Goal: Information Seeking & Learning: Learn about a topic

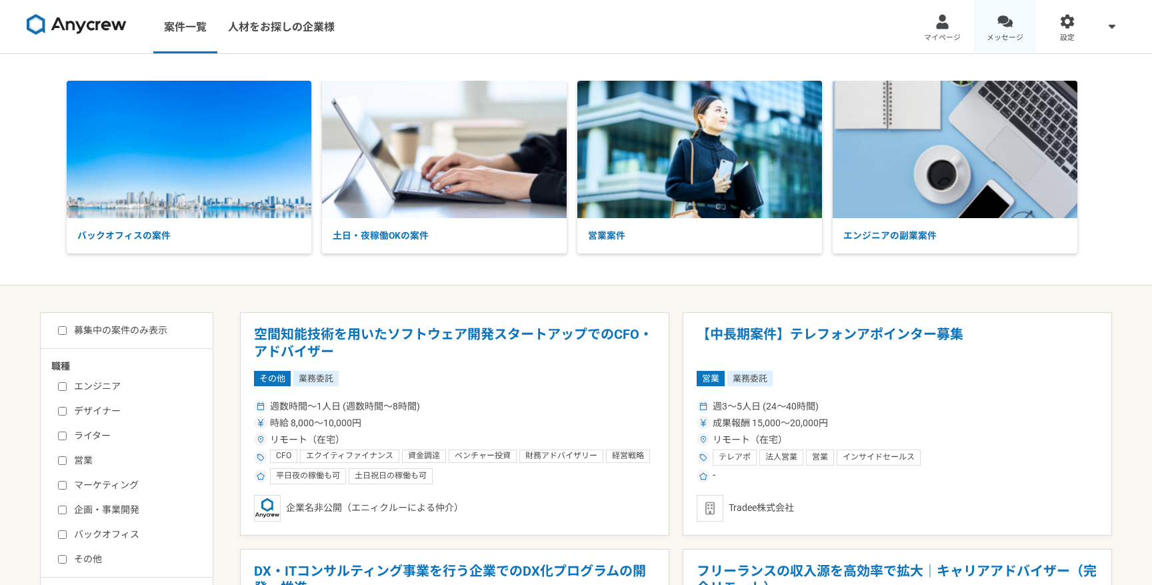
click at [1007, 29] on div at bounding box center [1005, 21] width 15 height 15
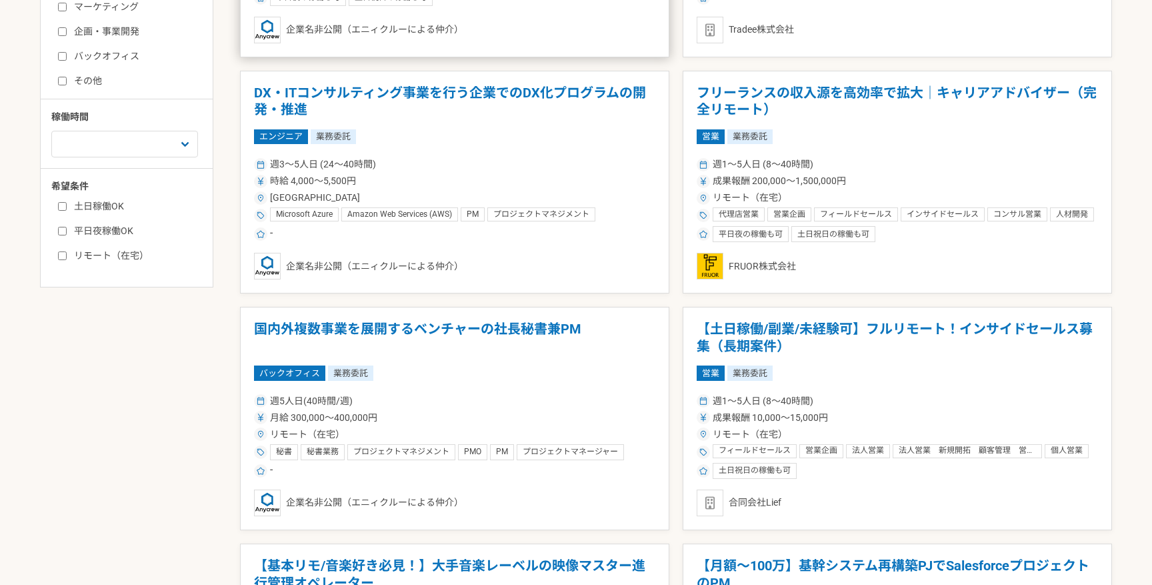
scroll to position [493, 0]
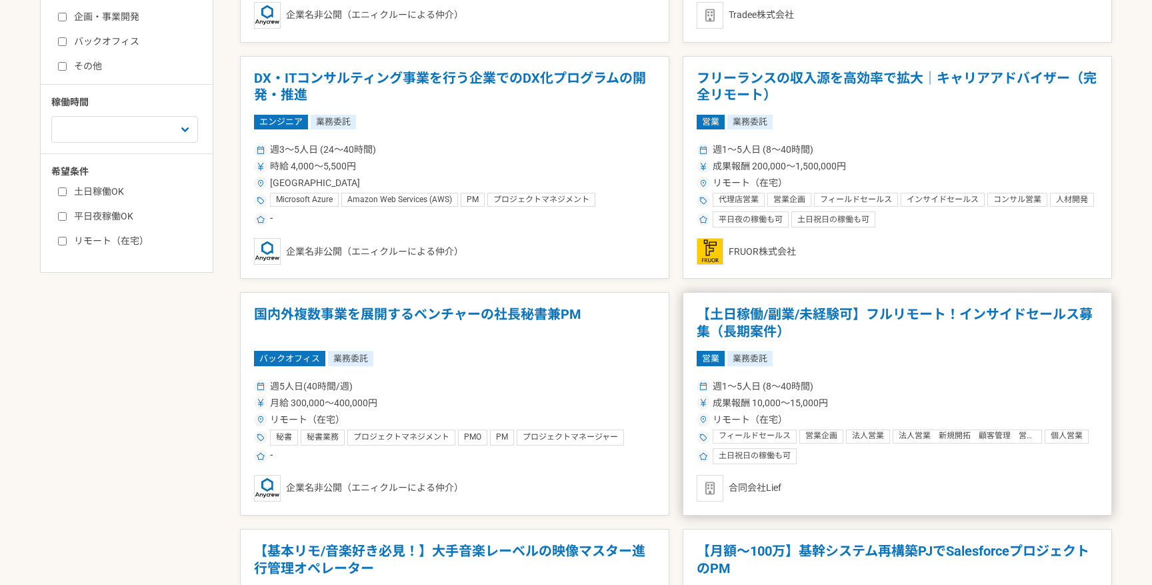
click at [878, 372] on article "【土日稼働/副業/未経験可】フルリモート！インサイドセールス募集（長期案件） 営業 業務委託 週1〜5人日 (8〜40時間) 成果報酬 10,000〜15,0…" at bounding box center [897, 403] width 429 height 223
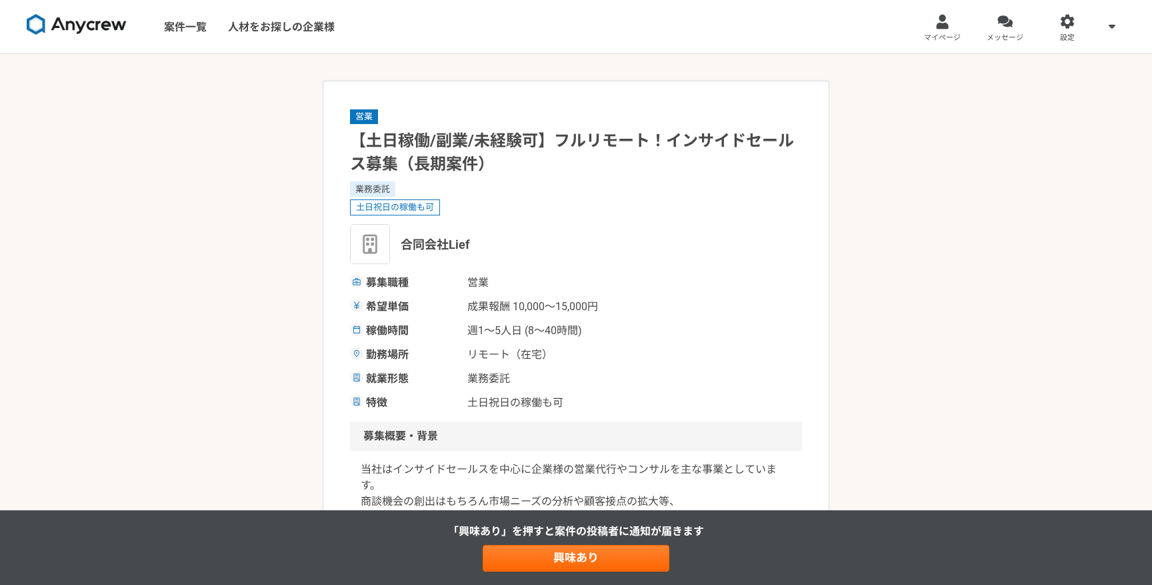
click at [566, 396] on span "土日祝日の稼働も可" at bounding box center [533, 403] width 133 height 16
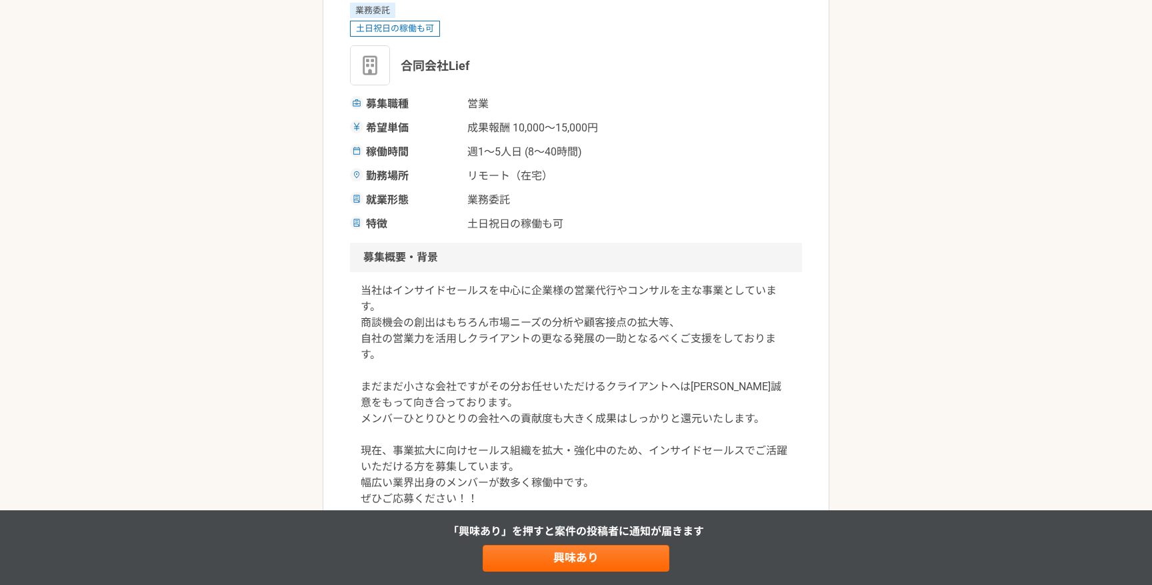
scroll to position [241, 0]
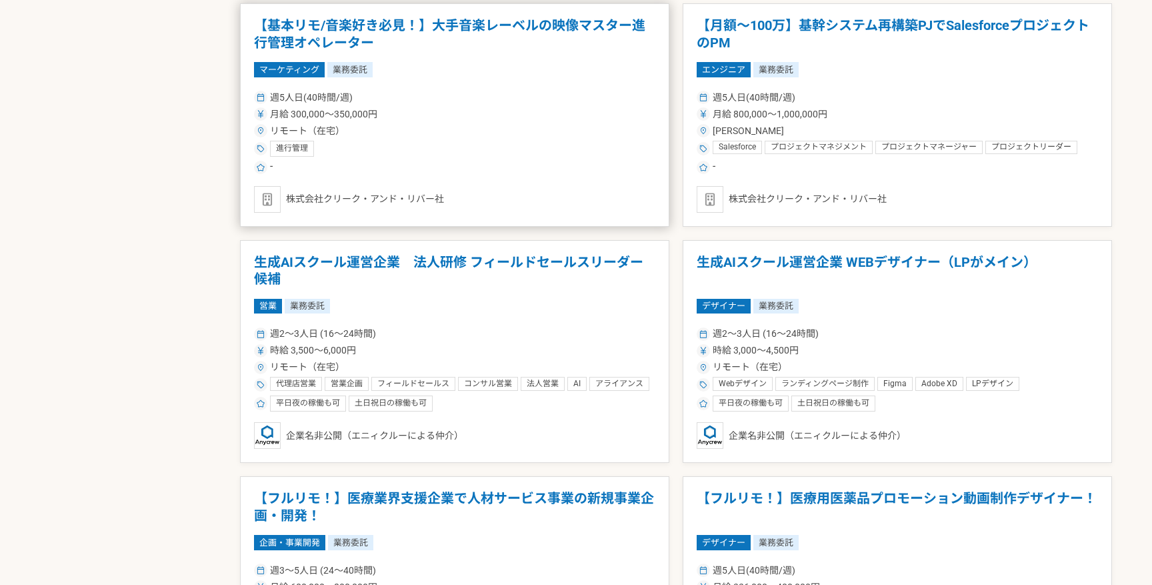
scroll to position [1019, 0]
click at [883, 279] on h1 "生成AIスクール運営企業 WEBデザイナー（LPがメイン）" at bounding box center [897, 270] width 401 height 34
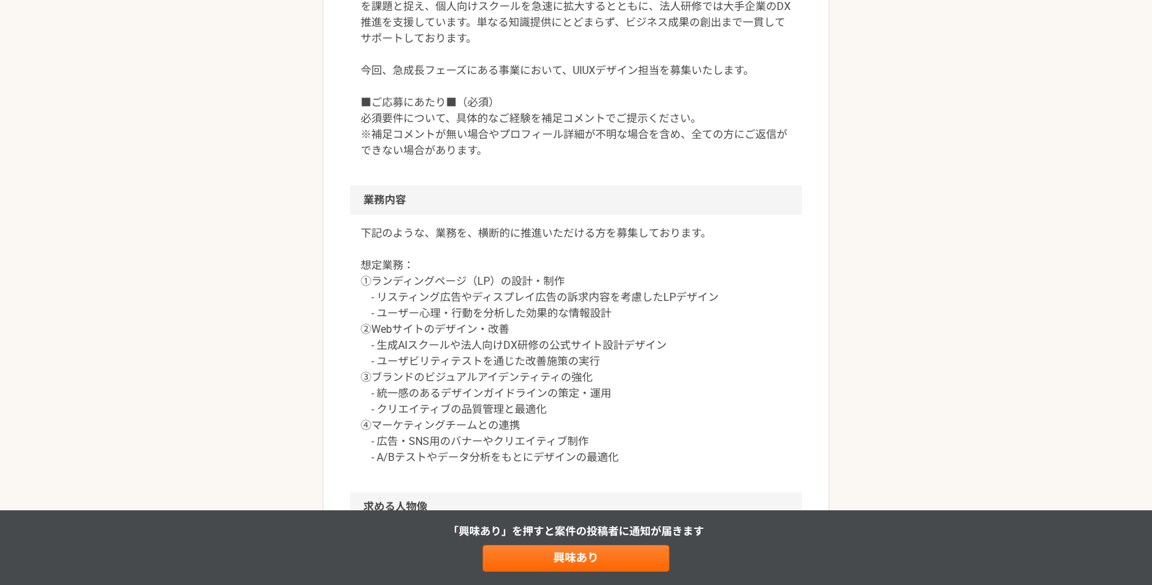
scroll to position [507, 0]
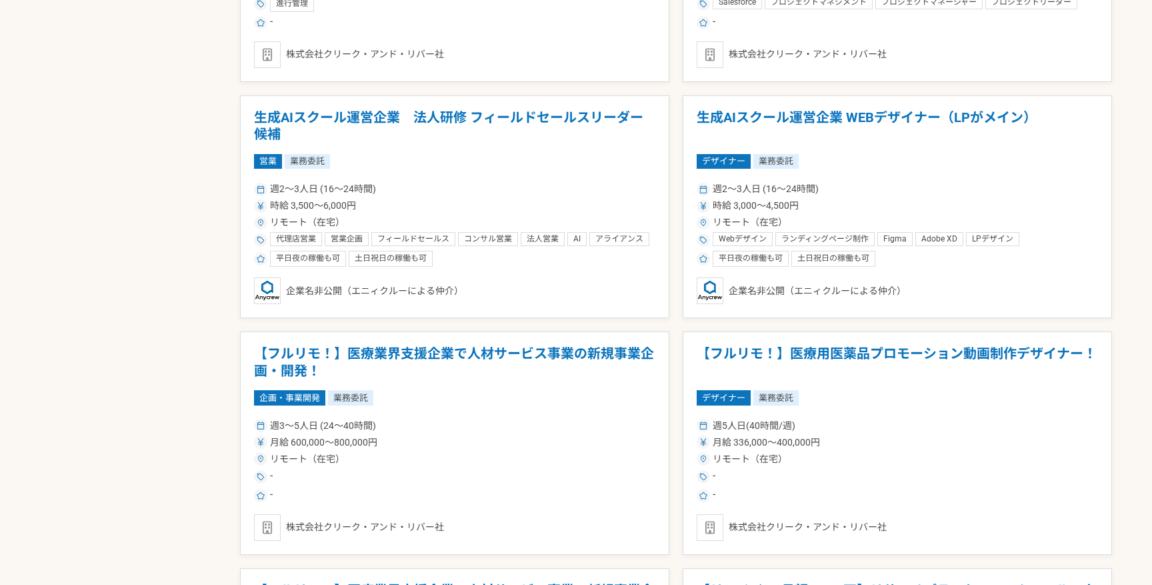
scroll to position [1160, 0]
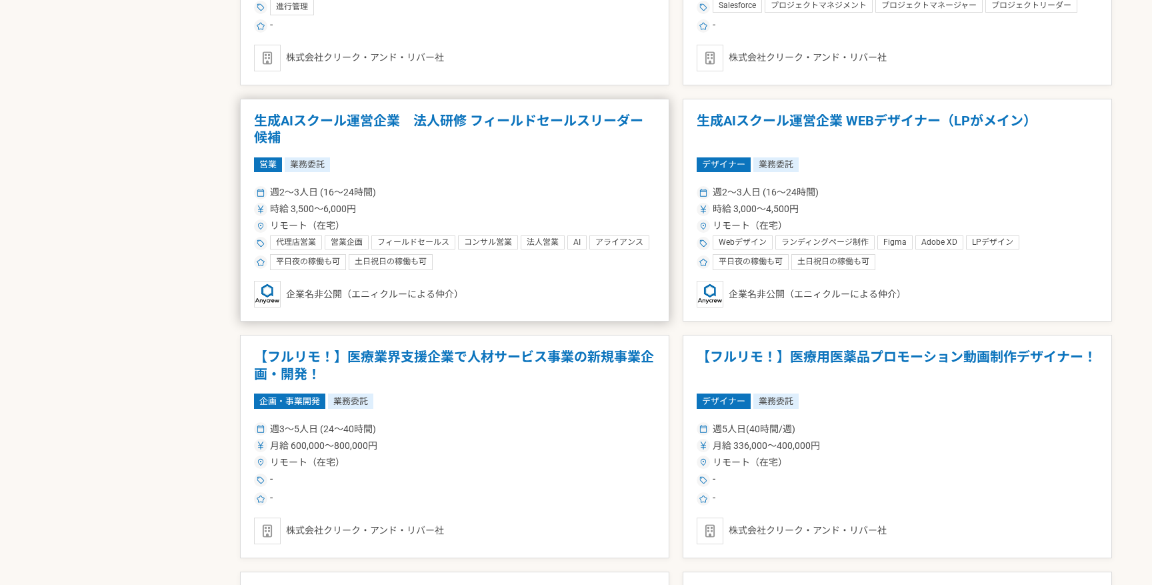
click at [450, 207] on div "時給 3,500〜6,000円" at bounding box center [454, 209] width 401 height 14
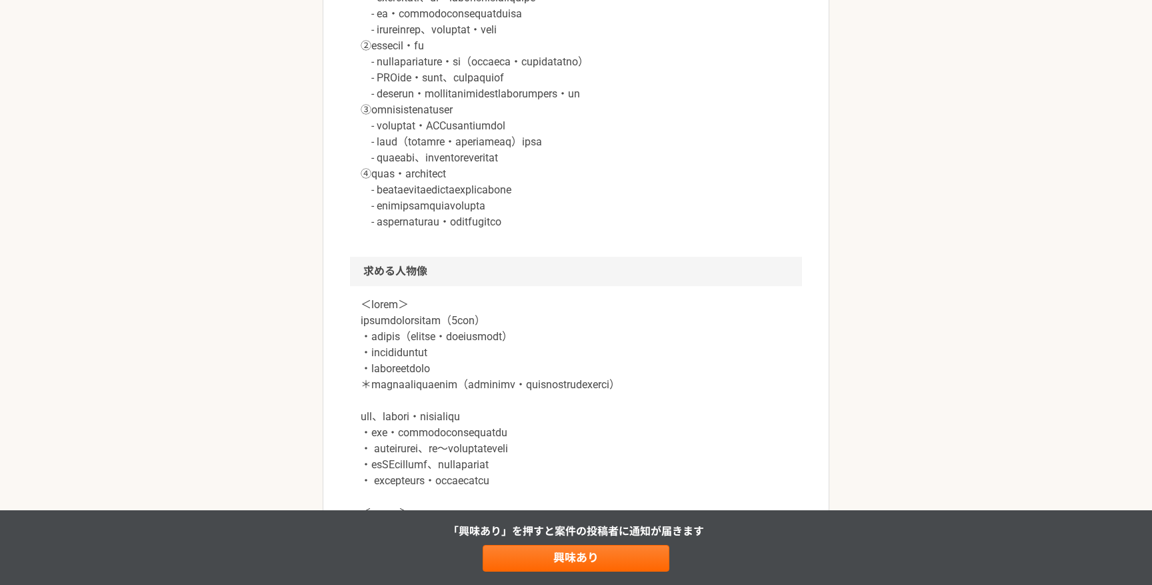
scroll to position [895, 0]
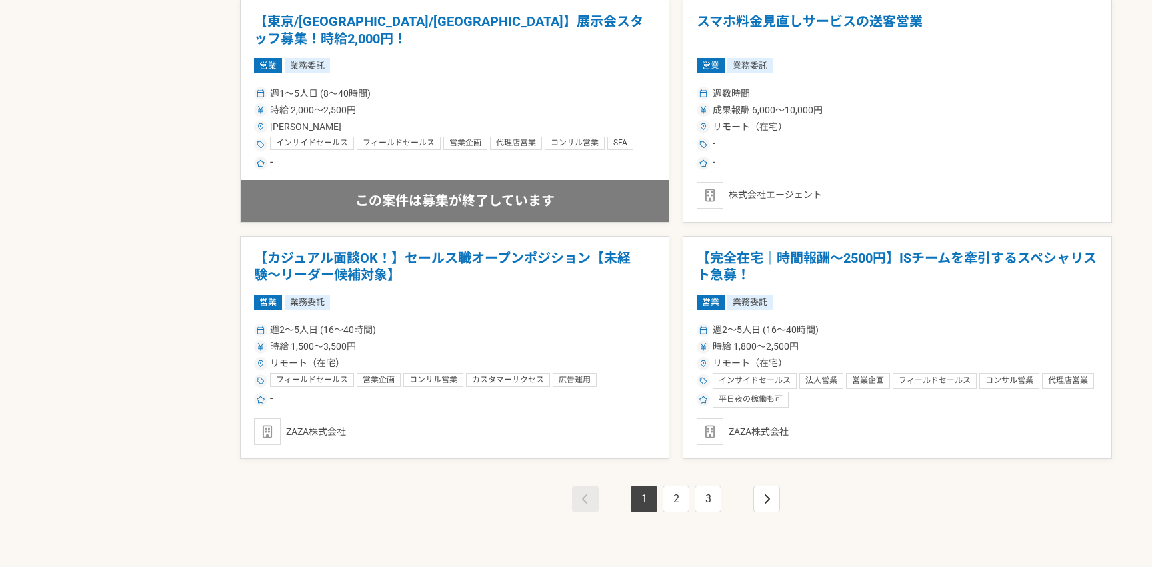
scroll to position [2219, 0]
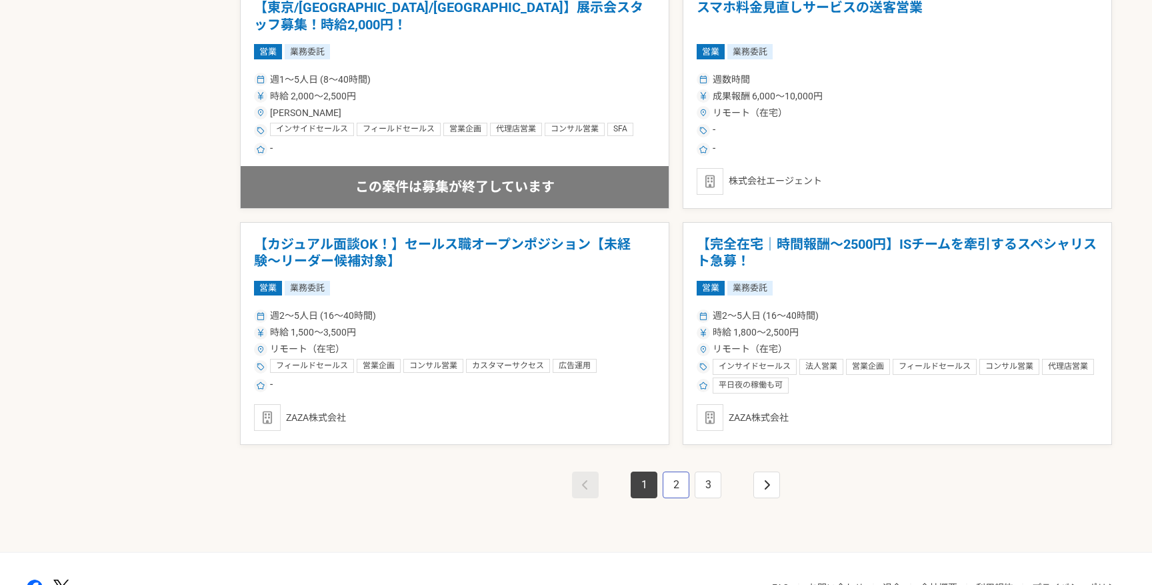
click at [676, 487] on link "2" at bounding box center [676, 484] width 27 height 27
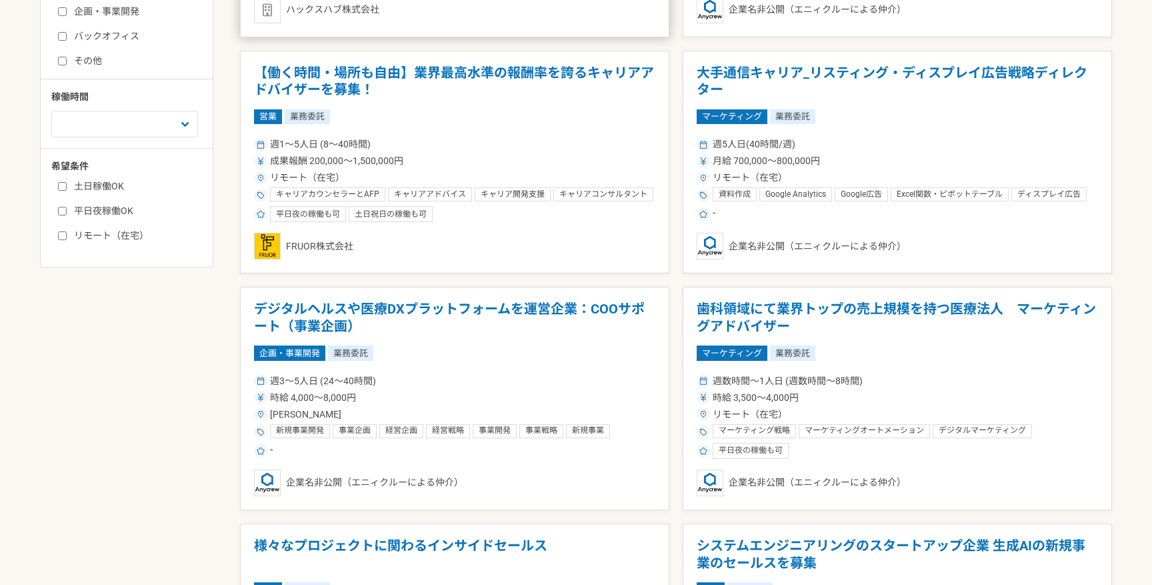
scroll to position [501, 0]
